Goal: Task Accomplishment & Management: Use online tool/utility

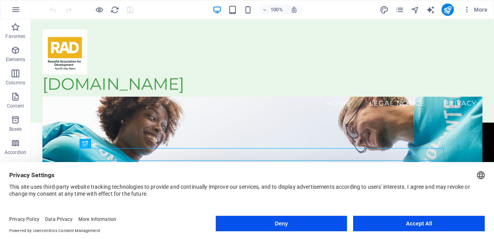
click at [426, 229] on button "Accept All" at bounding box center [419, 223] width 132 height 15
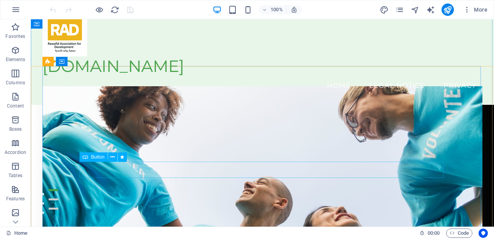
scroll to position [19, 0]
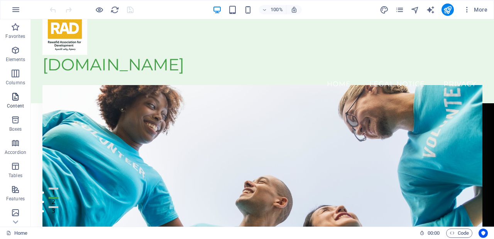
click at [21, 97] on span "Content" at bounding box center [15, 101] width 31 height 19
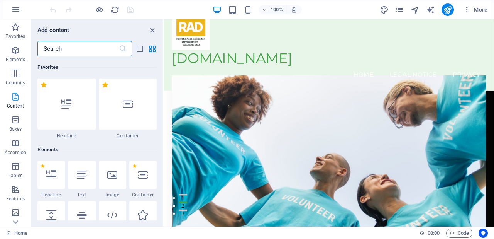
click at [11, 100] on icon "button" at bounding box center [15, 96] width 9 height 9
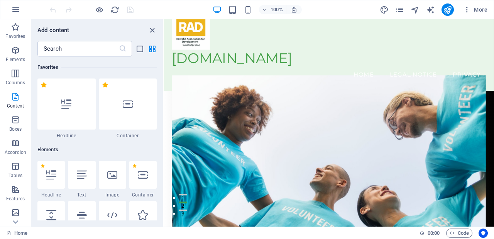
scroll to position [1351, 0]
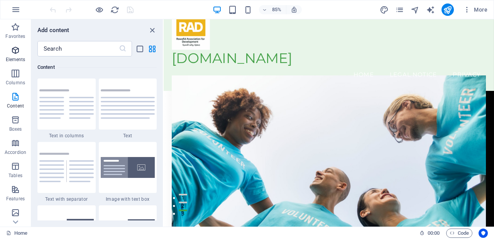
click at [17, 54] on icon "button" at bounding box center [15, 50] width 9 height 9
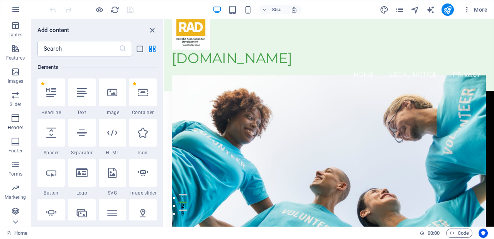
scroll to position [141, 0]
click at [15, 209] on icon "button" at bounding box center [15, 210] width 9 height 9
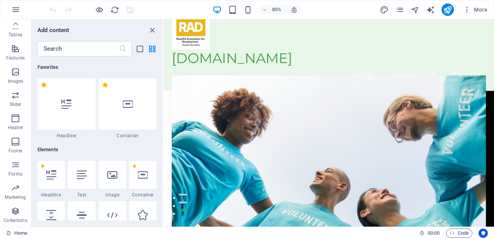
scroll to position [0, 0]
click at [155, 31] on icon "close panel" at bounding box center [152, 30] width 9 height 9
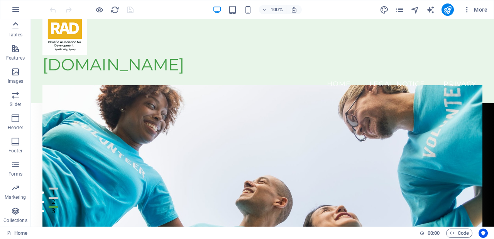
click at [15, 27] on icon at bounding box center [15, 24] width 11 height 11
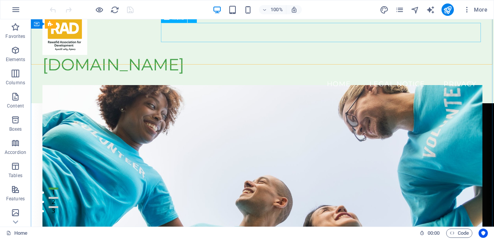
click at [385, 74] on nav "Home Legal Notice Privacy" at bounding box center [262, 83] width 440 height 19
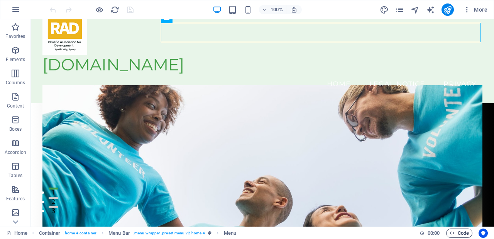
click at [454, 237] on span "Code" at bounding box center [459, 232] width 19 height 9
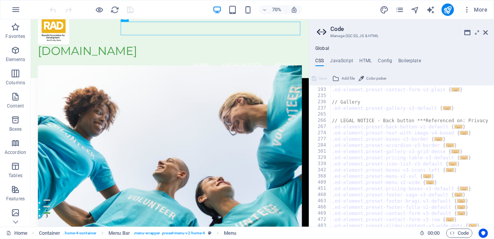
scroll to position [415, 0]
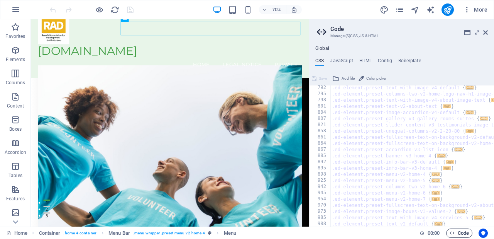
click at [453, 233] on icon "button" at bounding box center [452, 232] width 5 height 5
click at [453, 235] on icon "button" at bounding box center [452, 232] width 5 height 5
click at [485, 32] on icon at bounding box center [486, 32] width 5 height 6
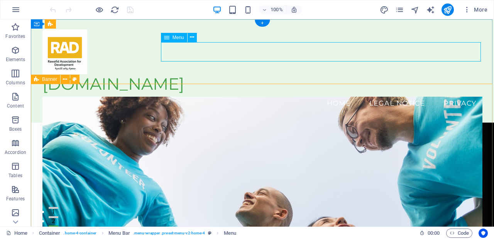
scroll to position [0, 0]
click at [194, 37] on icon at bounding box center [192, 37] width 4 height 8
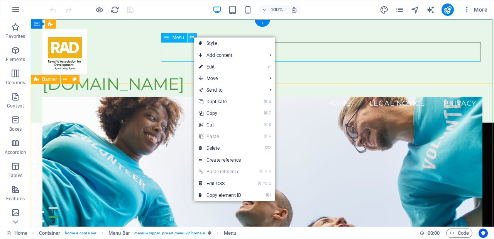
click at [194, 37] on icon at bounding box center [192, 37] width 4 height 8
click at [302, 77] on div "rad.org.ly Menu Home Legal Notice Privacy" at bounding box center [262, 70] width 463 height 103
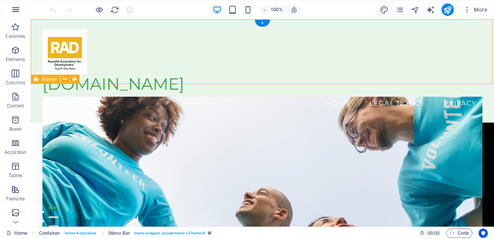
click at [15, 9] on icon "button" at bounding box center [15, 9] width 9 height 9
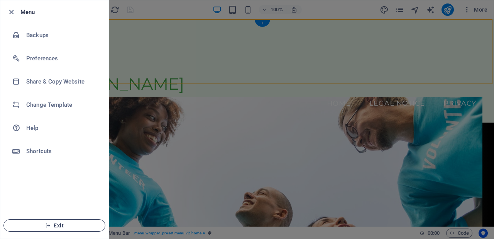
click at [61, 226] on span "Exit" at bounding box center [54, 225] width 89 height 6
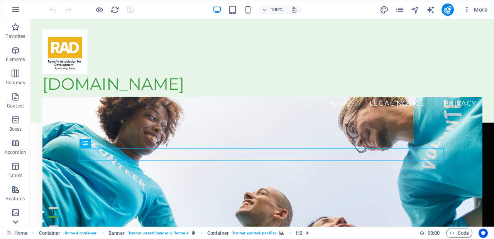
click at [18, 222] on icon at bounding box center [15, 221] width 11 height 11
click at [17, 8] on icon "button" at bounding box center [15, 9] width 9 height 9
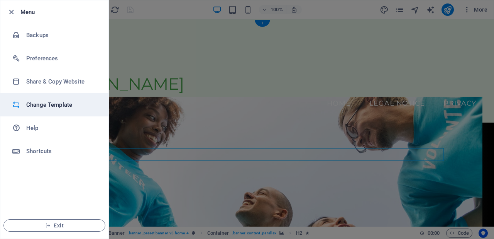
click at [42, 107] on h6 "Change Template" at bounding box center [61, 104] width 71 height 9
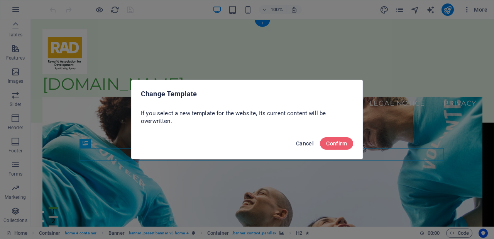
click at [306, 141] on span "Cancel" at bounding box center [305, 143] width 18 height 6
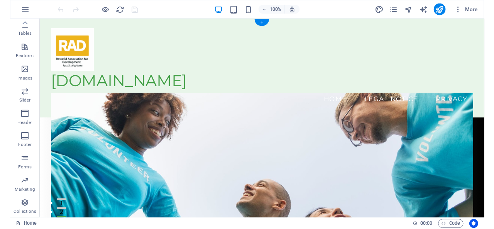
scroll to position [0, 0]
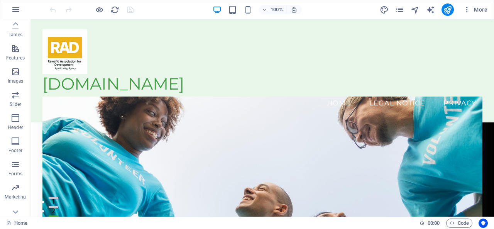
click at [358, 4] on div "100% More" at bounding box center [269, 9] width 443 height 12
click at [132, 74] on div "[DOMAIN_NAME]" at bounding box center [262, 84] width 440 height 20
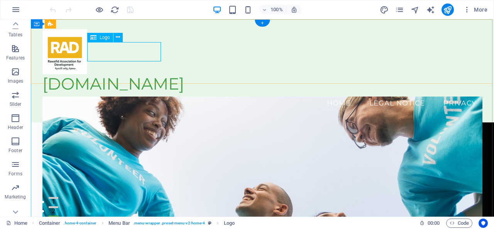
click at [131, 74] on div "[DOMAIN_NAME]" at bounding box center [262, 84] width 440 height 20
click at [128, 74] on div "[DOMAIN_NAME]" at bounding box center [262, 84] width 440 height 20
click at [141, 74] on div "[DOMAIN_NAME]" at bounding box center [262, 84] width 440 height 20
click at [121, 39] on button at bounding box center [118, 37] width 9 height 9
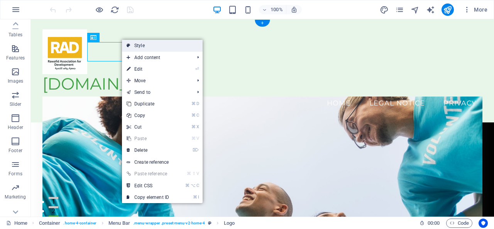
click at [128, 46] on icon at bounding box center [129, 46] width 4 height 12
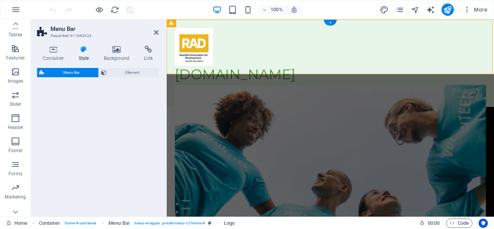
select select "vw"
select select "rem"
select select "vw"
select select "preset-menu-v2-home-4"
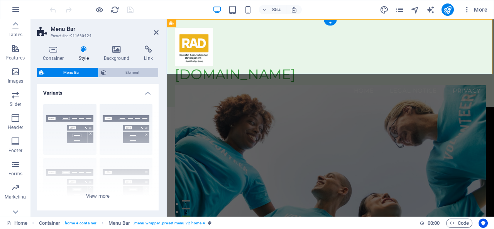
click at [123, 72] on span "Element" at bounding box center [132, 72] width 47 height 9
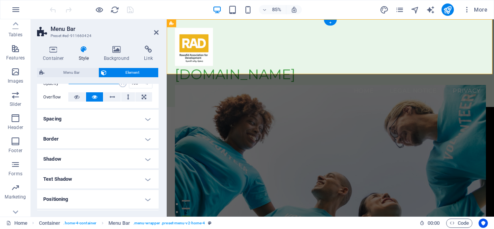
scroll to position [123, 0]
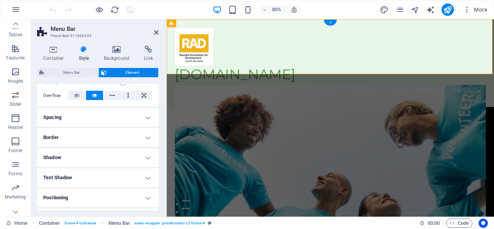
click at [93, 137] on h4 "Border" at bounding box center [98, 137] width 122 height 19
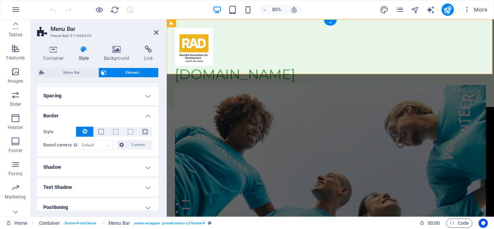
scroll to position [145, 0]
click at [114, 110] on h4 "Border" at bounding box center [98, 113] width 122 height 14
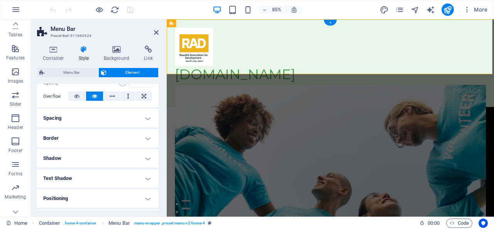
scroll to position [109, 0]
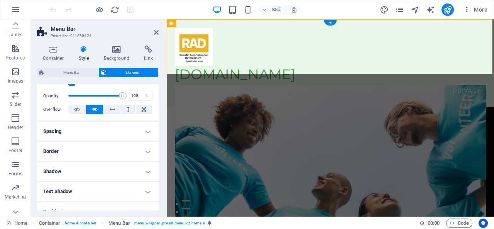
click at [121, 124] on h4 "Spacing" at bounding box center [98, 131] width 122 height 19
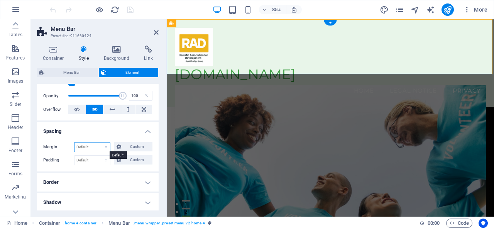
click at [98, 146] on select "Default auto px % rem vw vh Custom" at bounding box center [93, 147] width 36 height 9
select select "px"
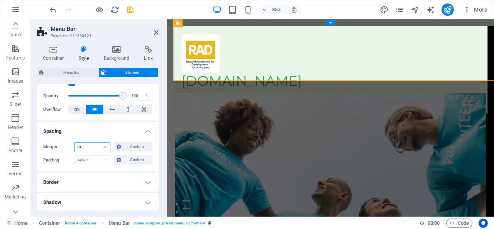
type input "0"
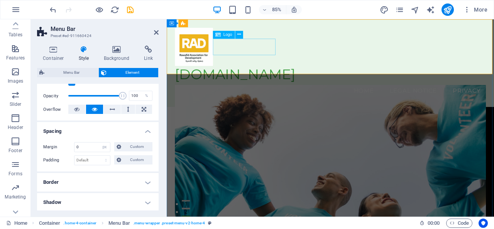
click at [244, 74] on div "[DOMAIN_NAME]" at bounding box center [360, 84] width 366 height 20
click at [259, 74] on div "[DOMAIN_NAME]" at bounding box center [360, 84] width 366 height 20
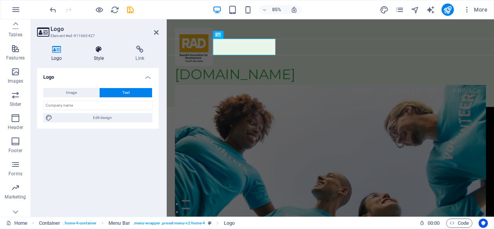
click at [110, 56] on h4 "Style" at bounding box center [101, 54] width 42 height 16
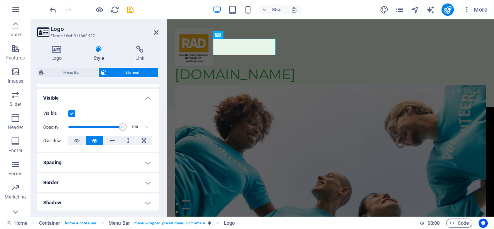
scroll to position [78, 0]
click at [84, 163] on h4 "Spacing" at bounding box center [98, 162] width 122 height 19
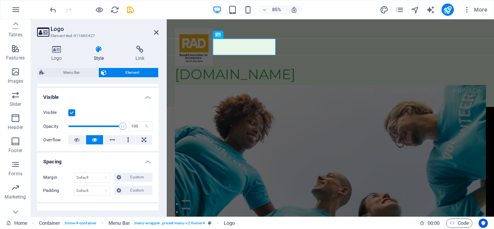
scroll to position [98, 0]
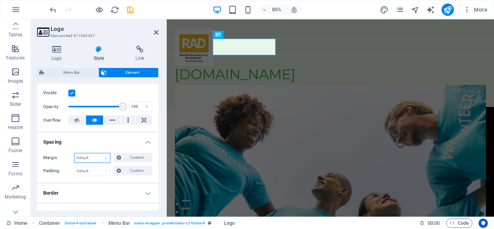
click at [88, 158] on select "Default auto px % rem vw vh Custom" at bounding box center [93, 157] width 36 height 9
select select "px"
type input "20"
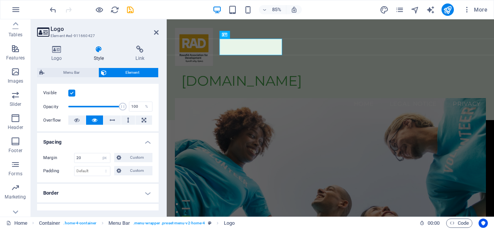
click at [99, 142] on h4 "Spacing" at bounding box center [98, 140] width 122 height 14
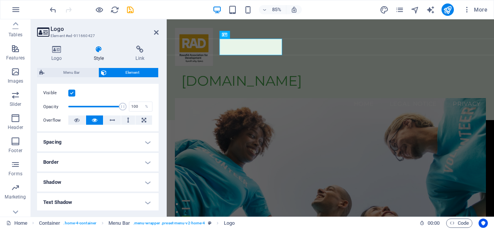
click at [109, 140] on h4 "Spacing" at bounding box center [98, 142] width 122 height 19
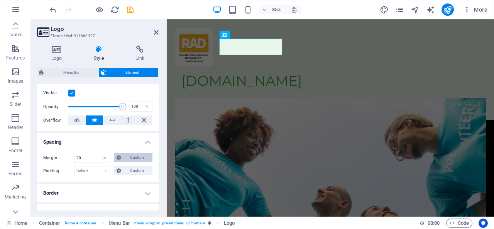
click at [127, 154] on span "Custom" at bounding box center [137, 157] width 27 height 9
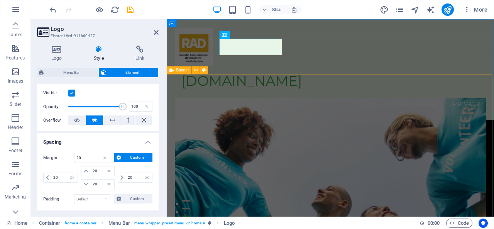
click at [194, 112] on figure at bounding box center [360, 217] width 366 height 211
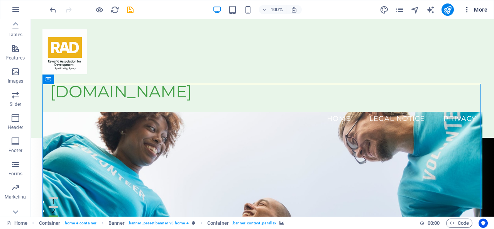
click at [466, 11] on icon "button" at bounding box center [467, 10] width 8 height 8
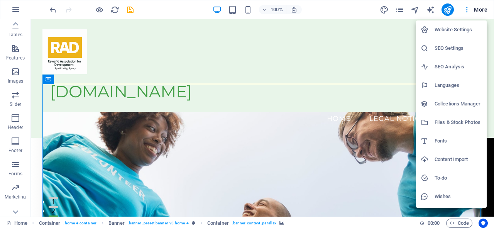
click at [466, 11] on div at bounding box center [247, 114] width 494 height 229
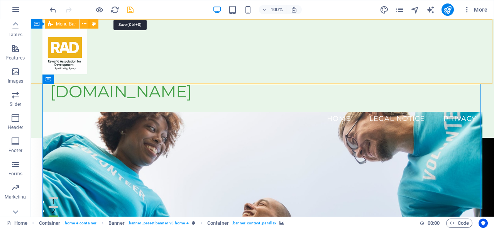
click at [129, 11] on icon "save" at bounding box center [130, 9] width 9 height 9
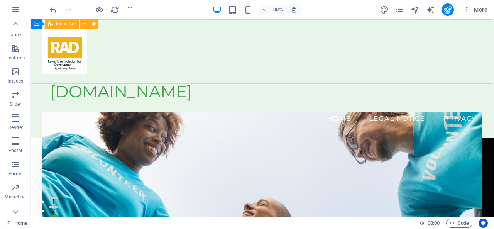
checkbox input "false"
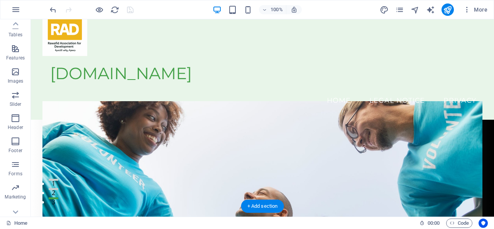
scroll to position [16, 0]
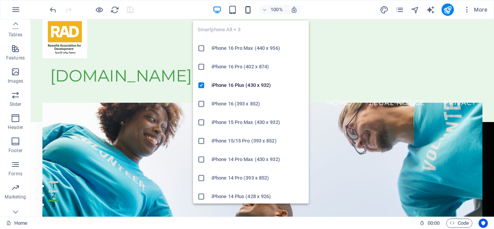
click at [248, 8] on icon "button" at bounding box center [248, 9] width 9 height 9
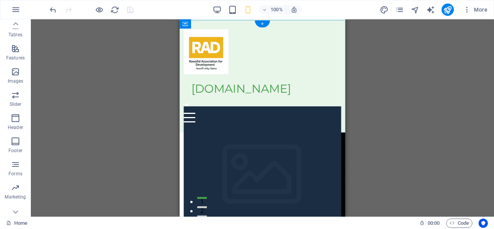
scroll to position [0, 0]
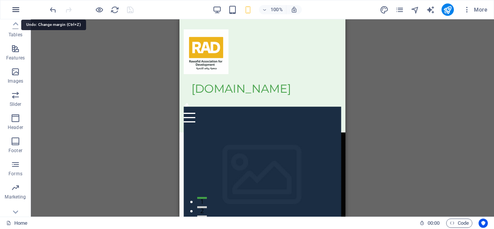
click at [15, 11] on icon "button" at bounding box center [15, 9] width 9 height 9
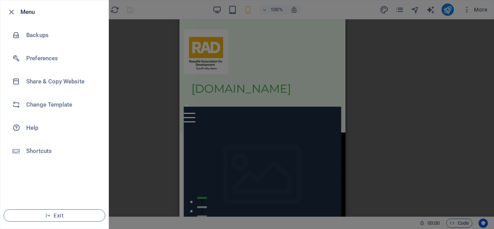
click at [17, 4] on li "Menu" at bounding box center [54, 11] width 108 height 23
click at [25, 8] on h6 "Menu" at bounding box center [61, 11] width 82 height 9
click at [11, 12] on icon "button" at bounding box center [11, 12] width 9 height 9
